Goal: Information Seeking & Learning: Learn about a topic

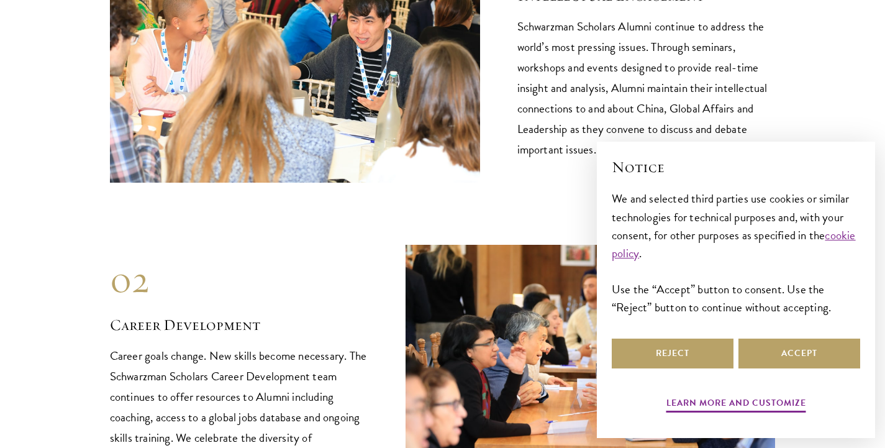
scroll to position [1391, 0]
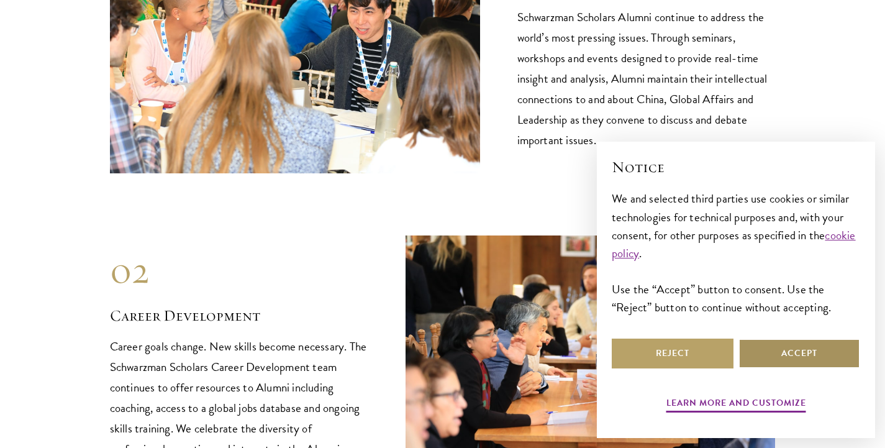
click at [775, 362] on button "Accept" at bounding box center [799, 353] width 122 height 30
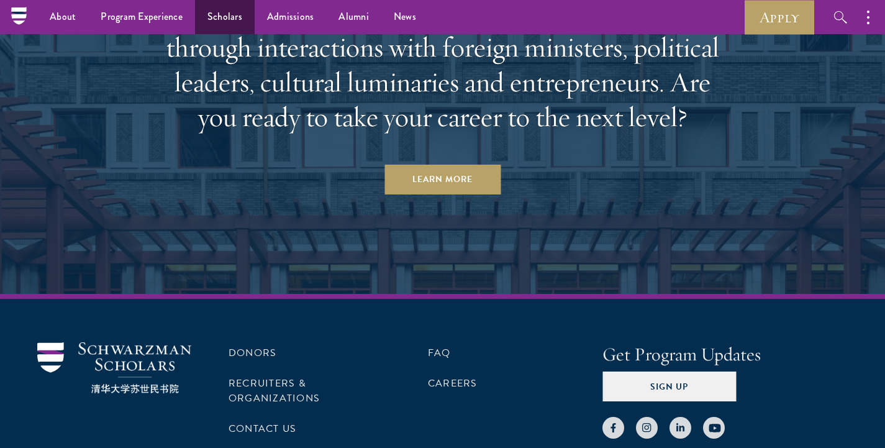
scroll to position [5419, 0]
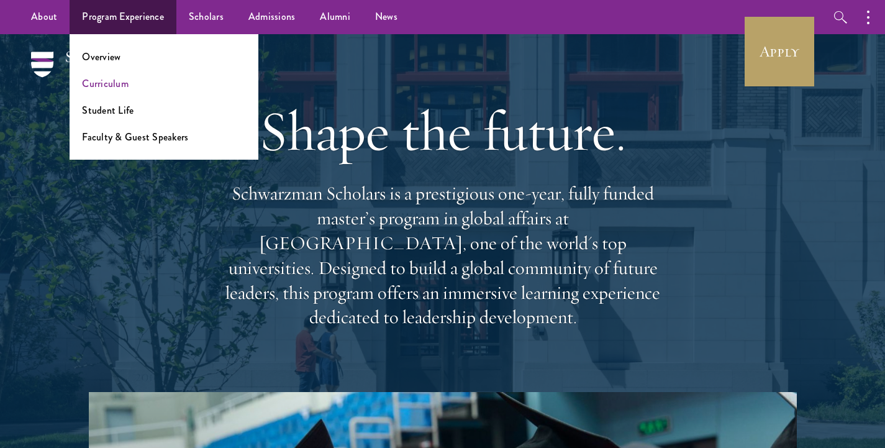
click at [102, 82] on link "Curriculum" at bounding box center [105, 83] width 47 height 14
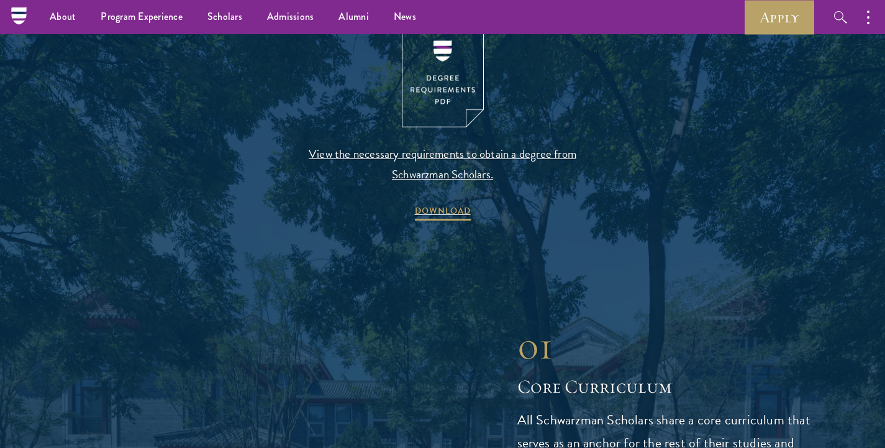
scroll to position [1326, 0]
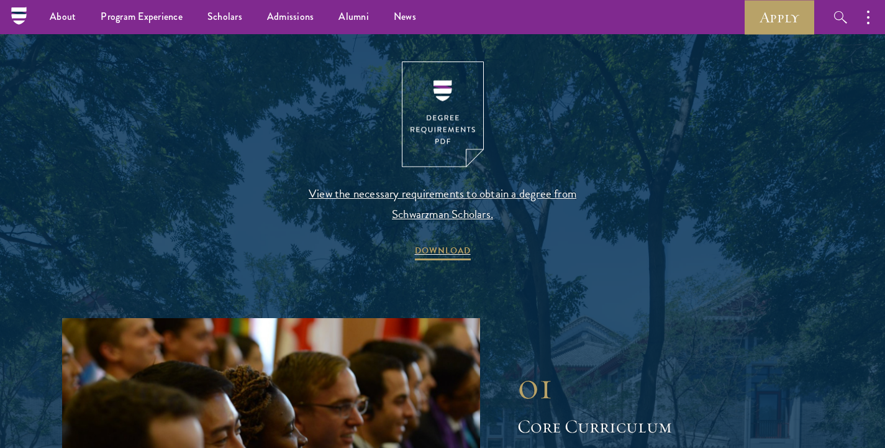
click at [358, 184] on span "View the necessary requirements to obtain a degree from Schwarzman Scholars." at bounding box center [443, 203] width 292 height 41
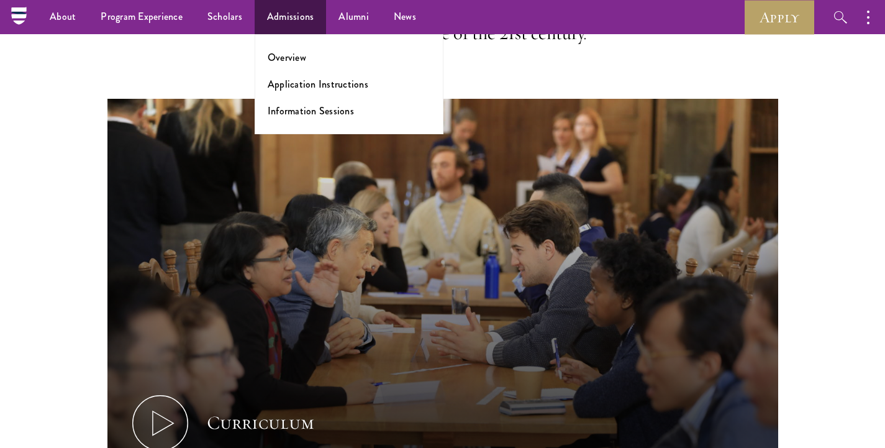
scroll to position [377, 0]
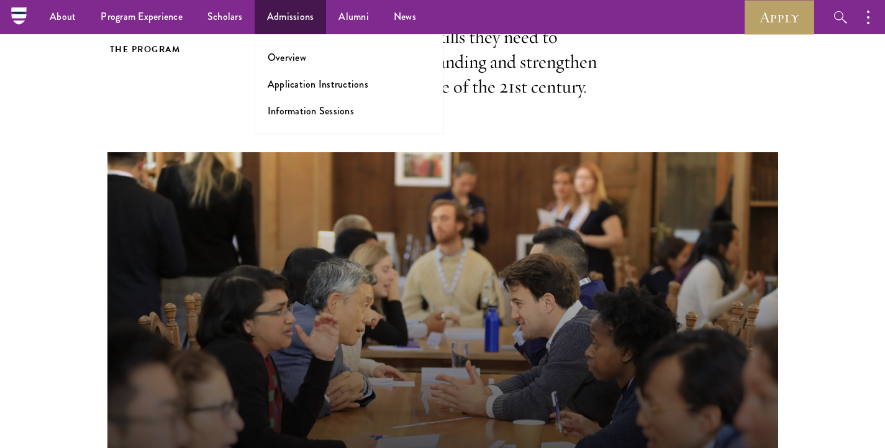
click at [276, 16] on link "Admissions" at bounding box center [291, 17] width 72 height 34
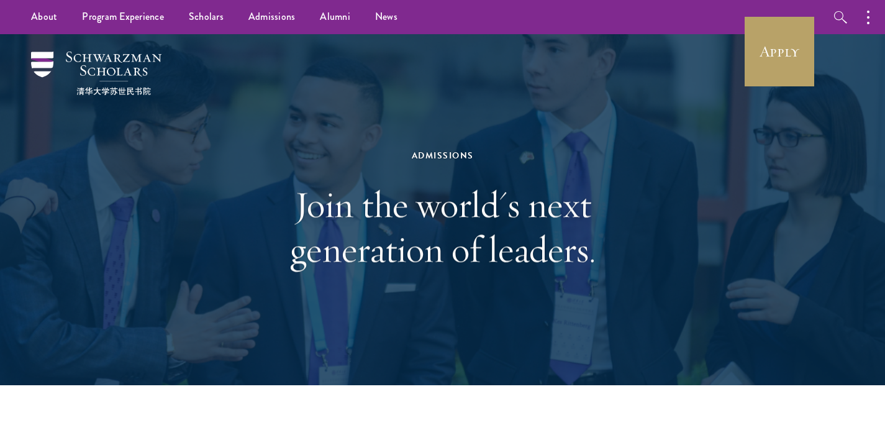
drag, startPoint x: 770, startPoint y: 447, endPoint x: 343, endPoint y: 445, distance: 427.3
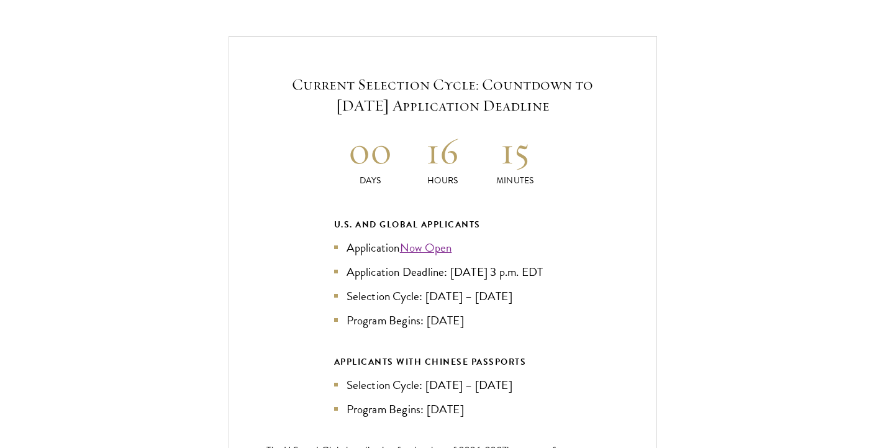
scroll to position [2665, 0]
